Goal: Browse casually: Explore the website without a specific task or goal

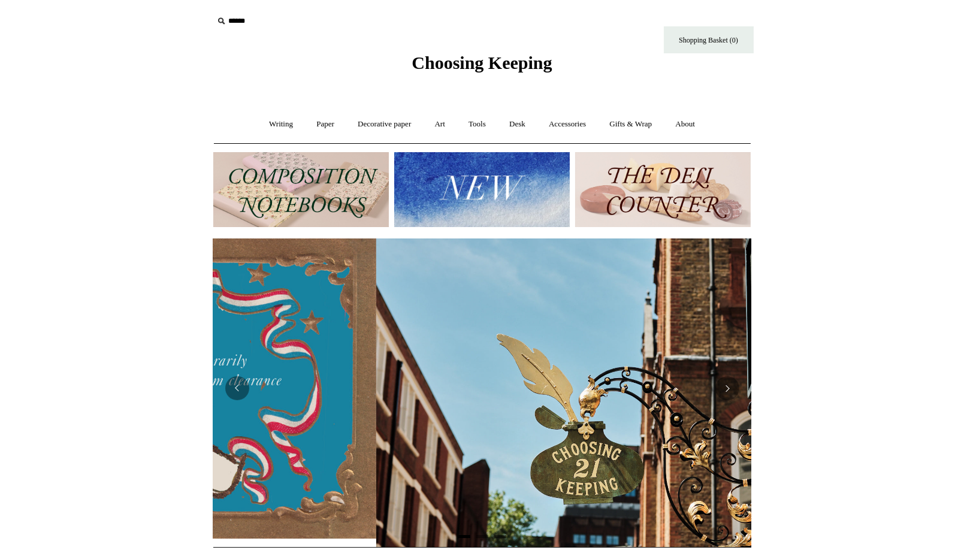
scroll to position [0, 538]
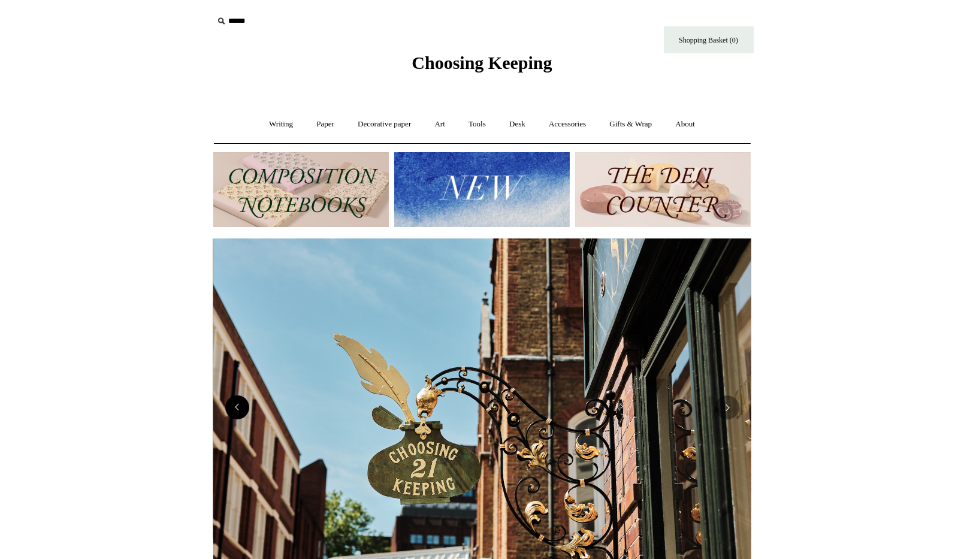
click at [237, 409] on button "Previous" at bounding box center [237, 407] width 24 height 24
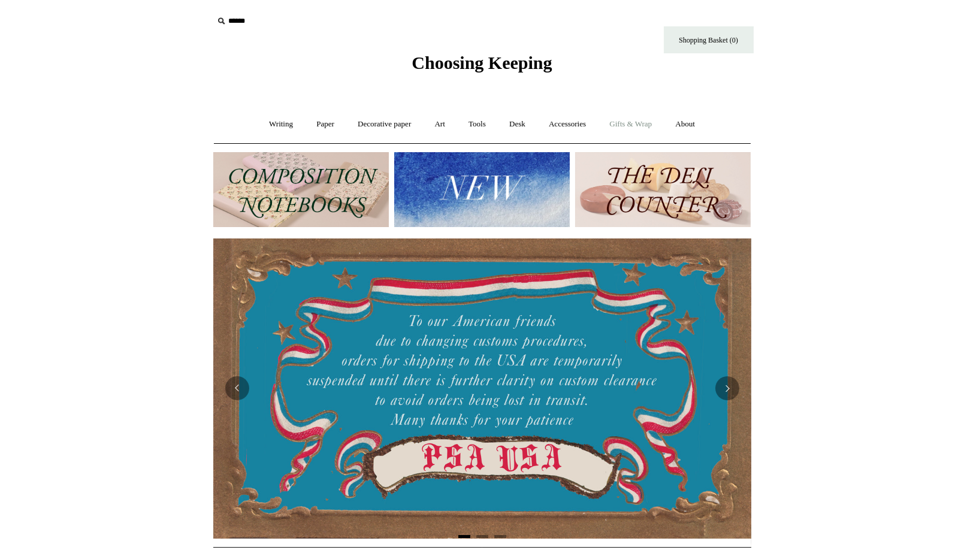
scroll to position [0, 0]
click at [645, 122] on link "Gifts & Wrap +" at bounding box center [631, 124] width 64 height 32
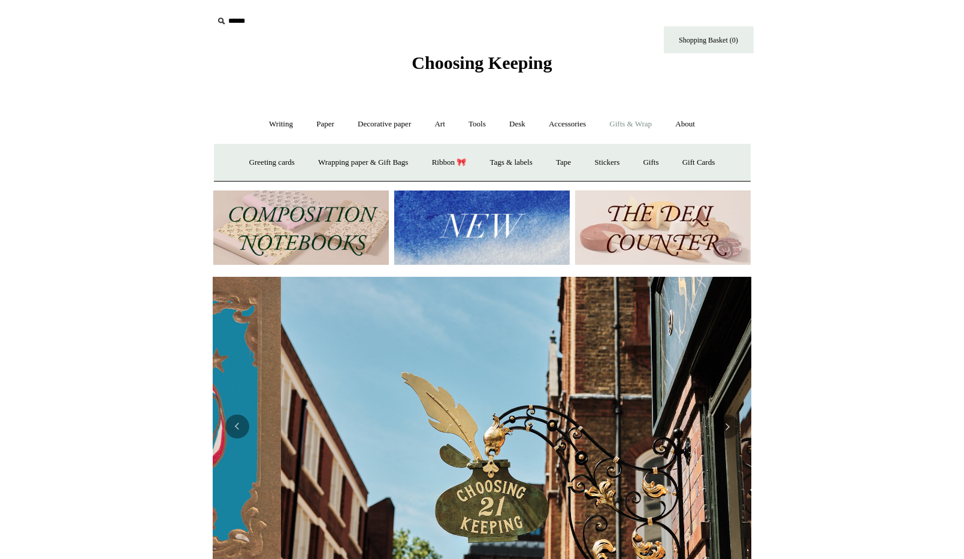
scroll to position [0, 538]
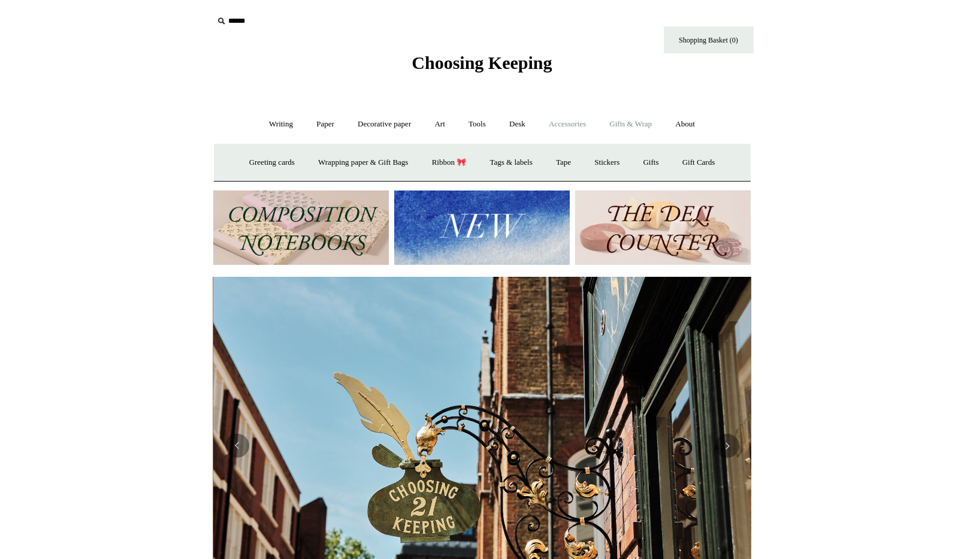
click at [582, 123] on link "Accessories +" at bounding box center [567, 124] width 59 height 32
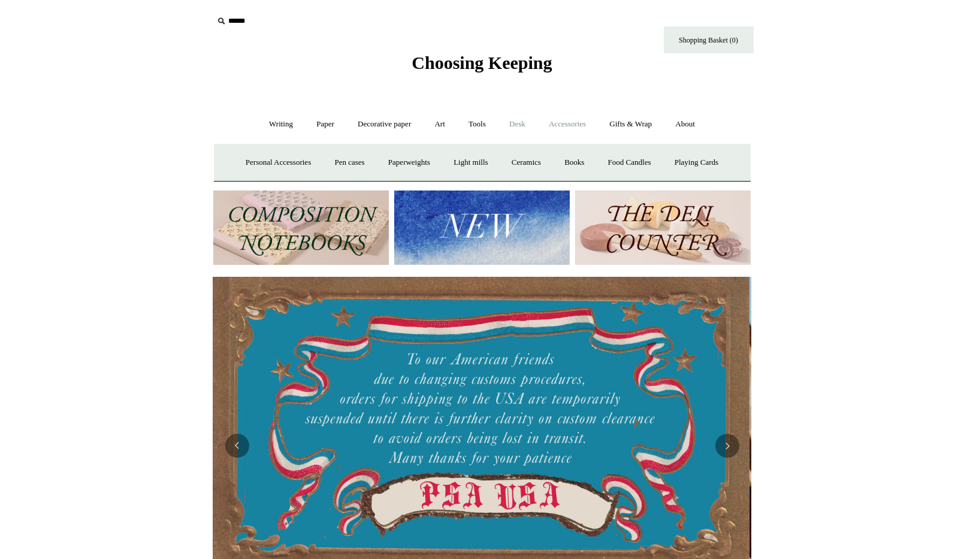
scroll to position [0, 0]
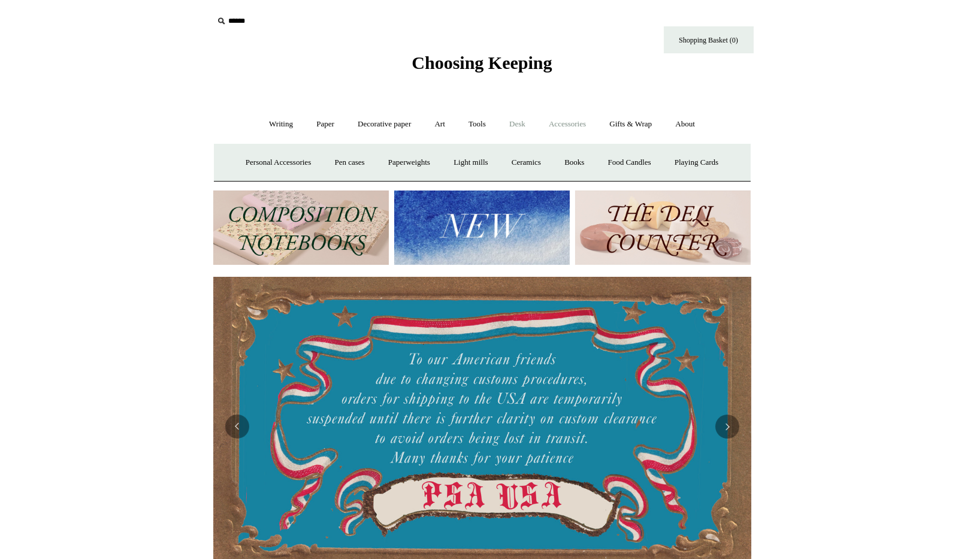
click at [514, 123] on link "Desk +" at bounding box center [517, 124] width 38 height 32
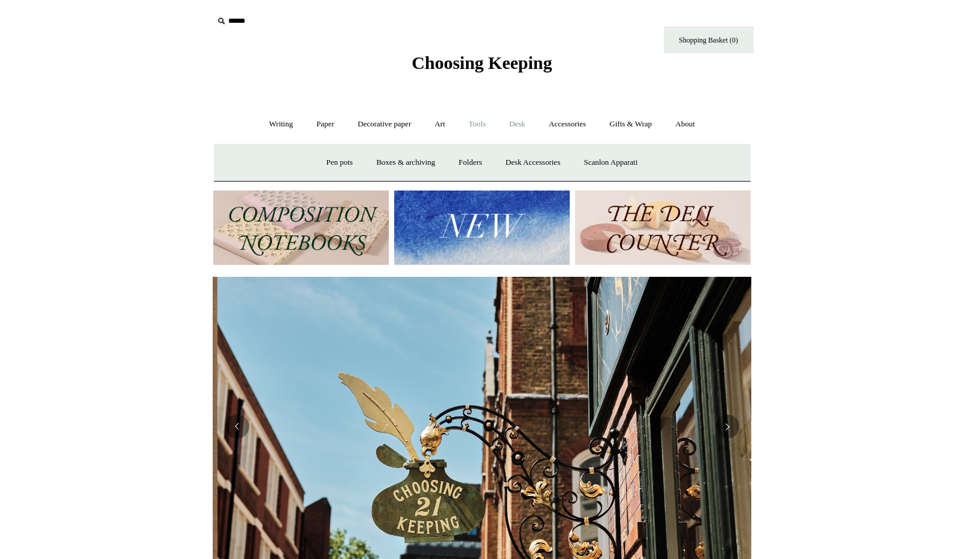
scroll to position [0, 538]
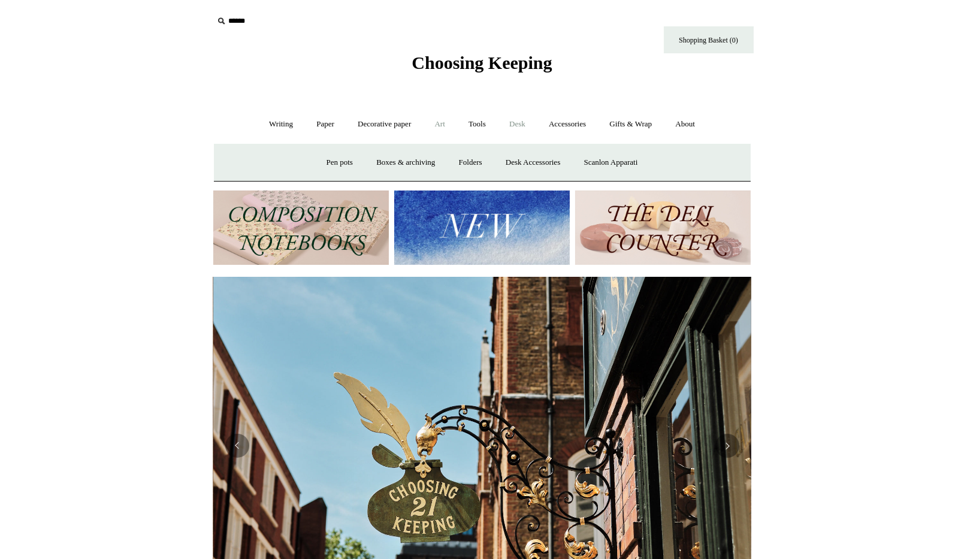
click at [442, 122] on link "Art +" at bounding box center [440, 124] width 32 height 32
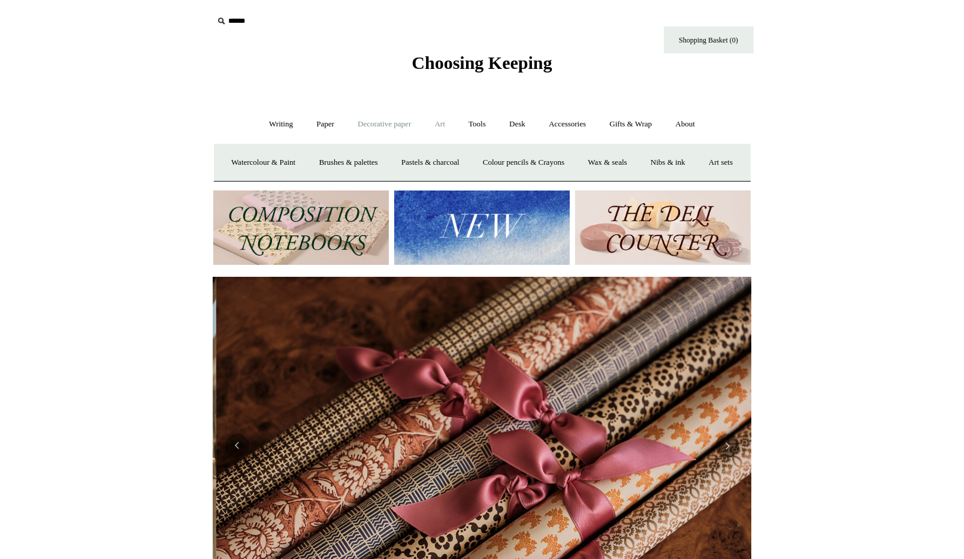
scroll to position [0, 1076]
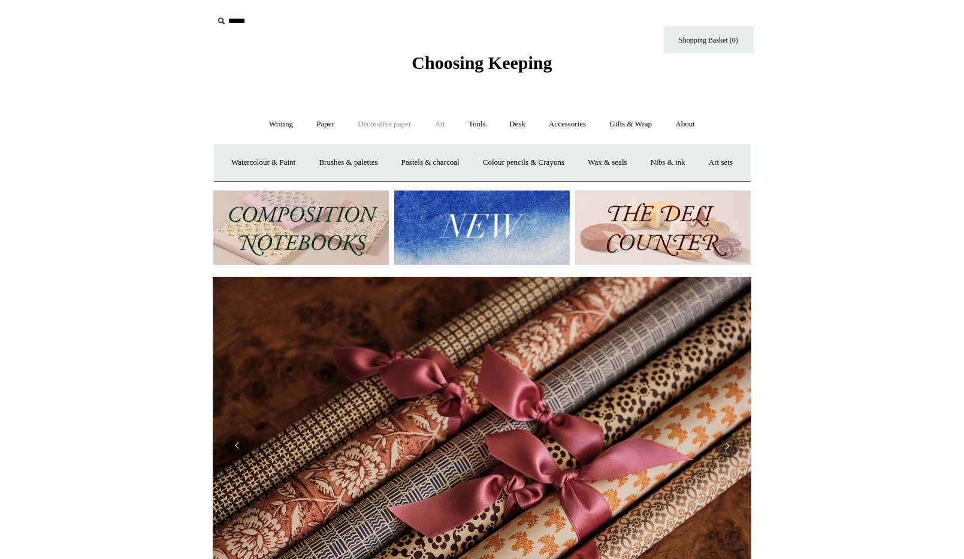
click at [368, 123] on link "Decorative paper +" at bounding box center [384, 124] width 75 height 32
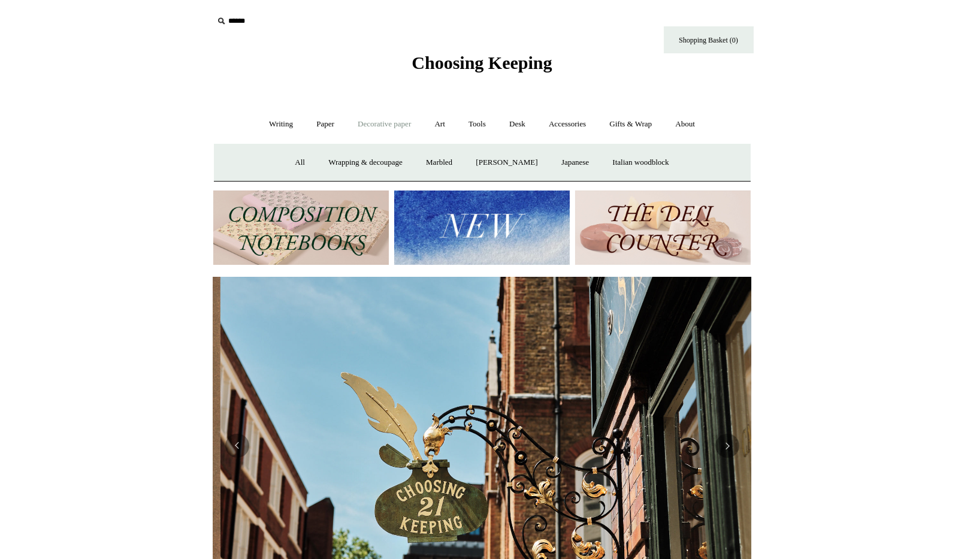
scroll to position [0, 538]
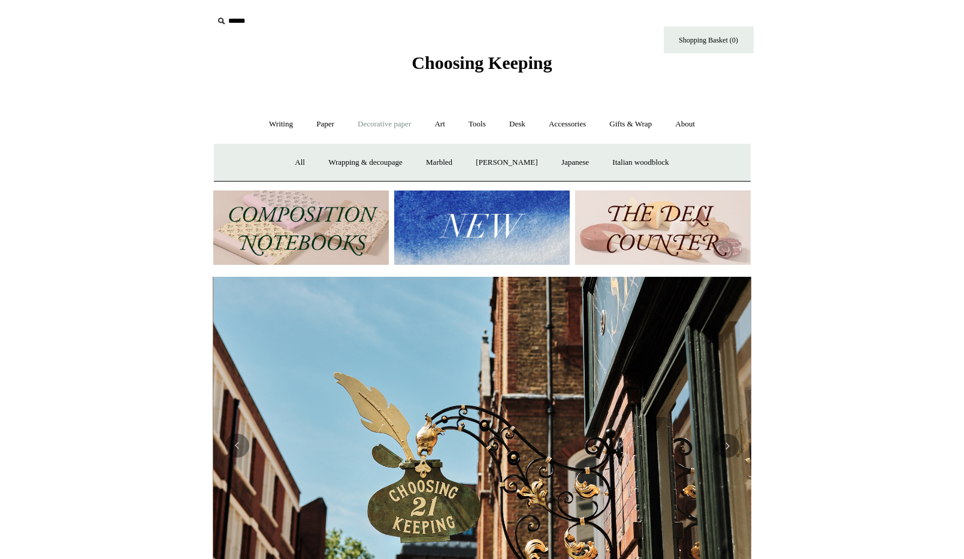
click at [506, 220] on img at bounding box center [482, 228] width 176 height 75
